Goal: Task Accomplishment & Management: Use online tool/utility

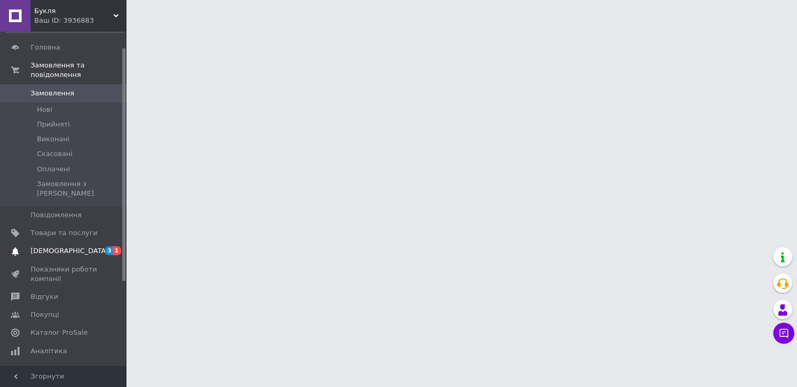
scroll to position [23, 0]
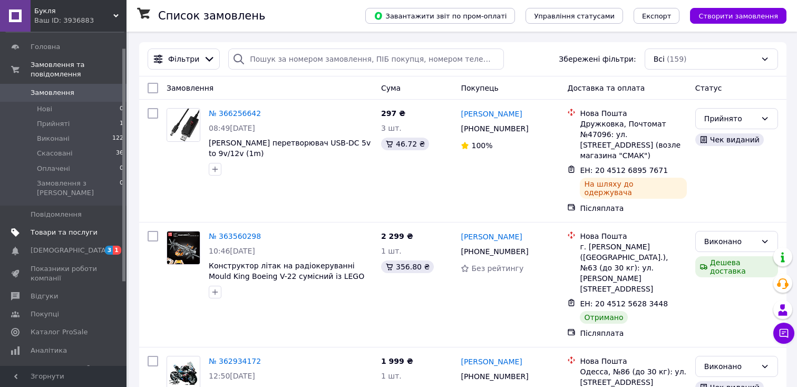
click at [60, 228] on span "Товари та послуги" at bounding box center [64, 232] width 67 height 9
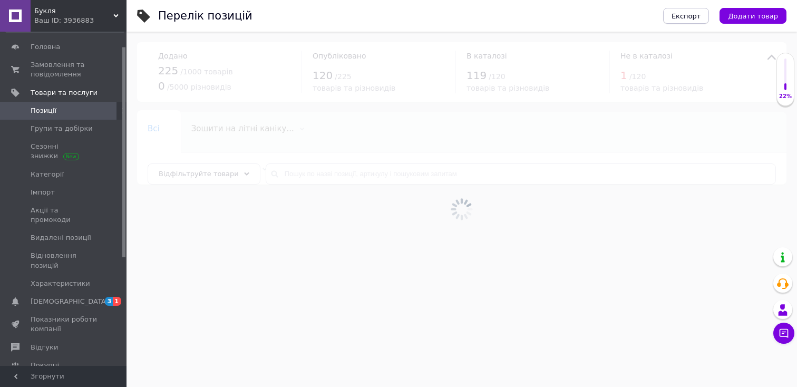
click at [691, 15] on span "Експорт" at bounding box center [686, 16] width 30 height 8
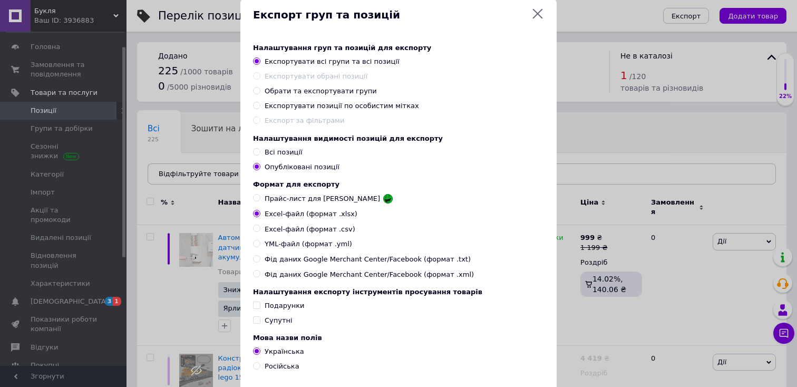
scroll to position [22, 0]
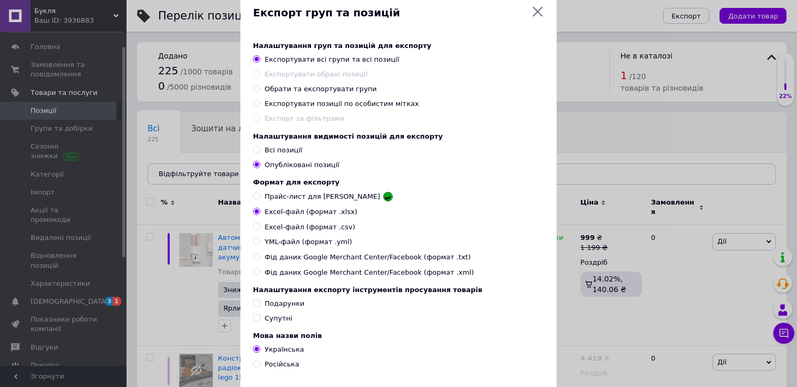
click at [262, 195] on label "Прайс-лист для [PERSON_NAME]" at bounding box center [323, 196] width 140 height 11
click at [260, 195] on input "Прайс-лист для [PERSON_NAME]" at bounding box center [256, 195] width 7 height 7
radio input "true"
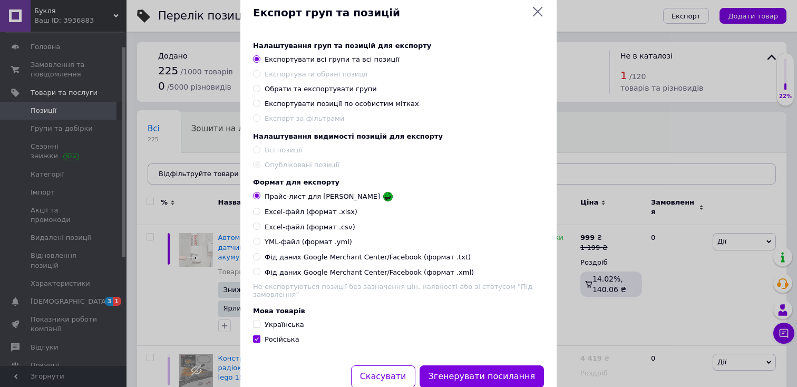
click at [536, 7] on icon at bounding box center [537, 11] width 13 height 13
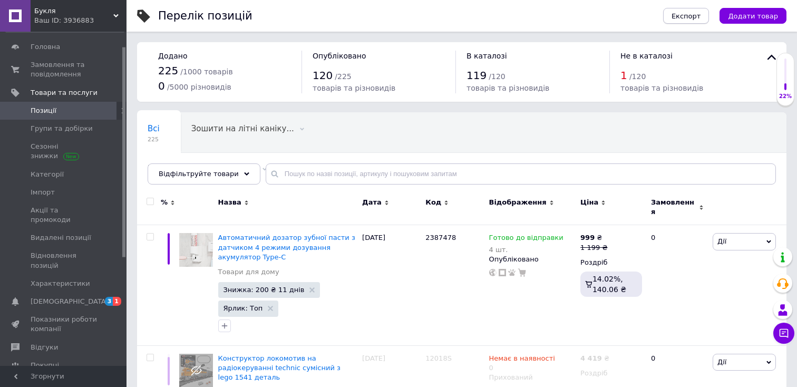
click at [683, 12] on span "Експорт" at bounding box center [686, 16] width 30 height 8
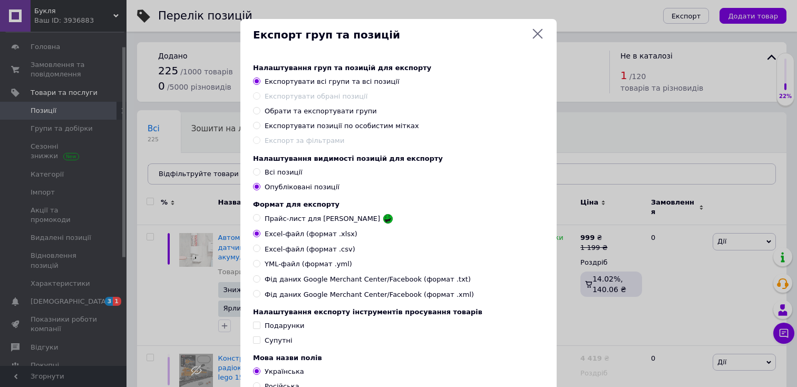
click at [260, 221] on label "Прайс-лист для [PERSON_NAME]" at bounding box center [323, 218] width 140 height 11
click at [260, 221] on input "Прайс-лист для [PERSON_NAME]" at bounding box center [256, 217] width 7 height 7
radio input "true"
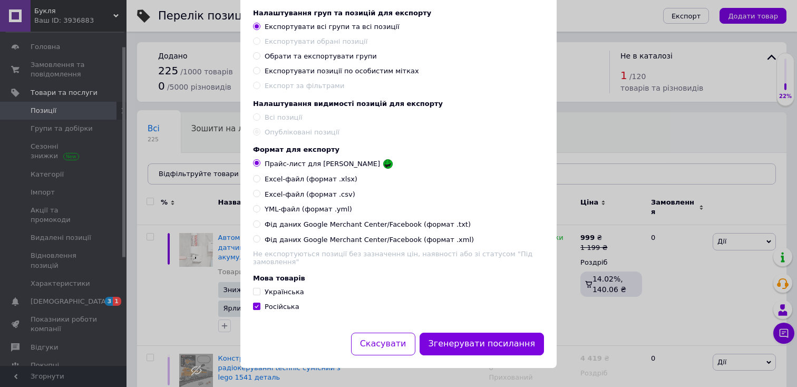
scroll to position [58, 0]
click at [367, 350] on button "Скасувати" at bounding box center [383, 343] width 64 height 23
